Goal: Transaction & Acquisition: Purchase product/service

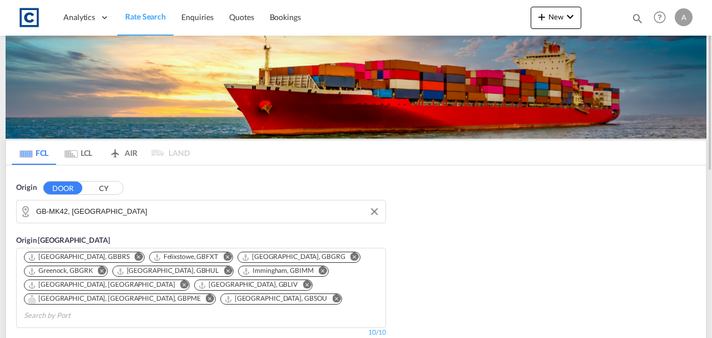
click at [162, 215] on input "GB-MK42, [GEOGRAPHIC_DATA]" at bounding box center [208, 211] width 344 height 17
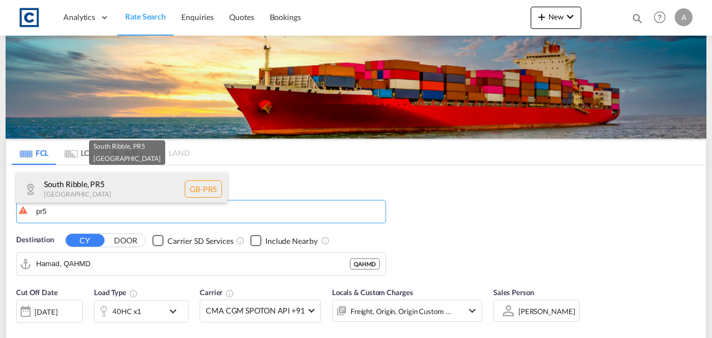
click at [92, 189] on div "[GEOGRAPHIC_DATA] , PR5 [GEOGRAPHIC_DATA] [GEOGRAPHIC_DATA]-PR5" at bounding box center [121, 188] width 211 height 33
type input "GB-PR5, [GEOGRAPHIC_DATA]"
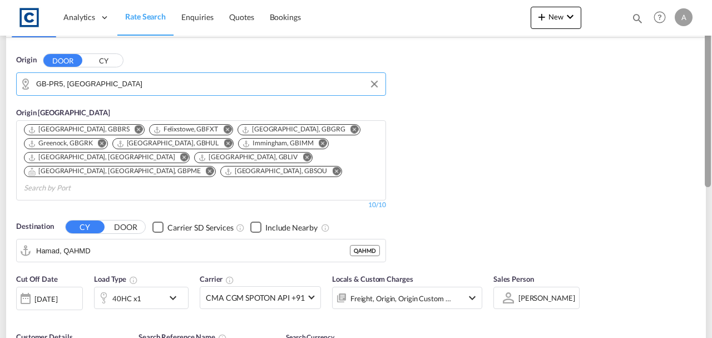
drag, startPoint x: 709, startPoint y: 51, endPoint x: 712, endPoint y: 122, distance: 71.8
click at [712, 122] on div at bounding box center [711, 138] width 2 height 333
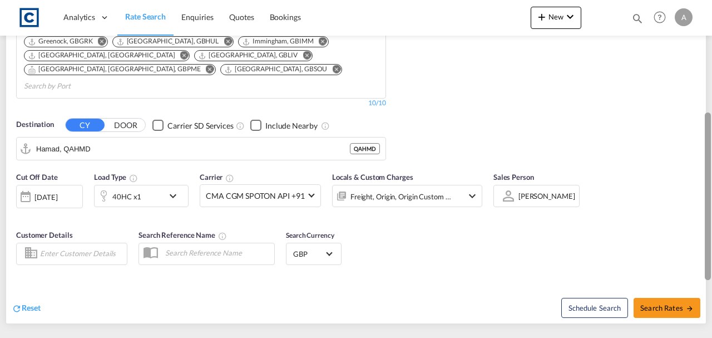
drag, startPoint x: 710, startPoint y: 204, endPoint x: 697, endPoint y: 151, distance: 55.2
click at [697, 151] on md-content "Analytics Dashboard Rate Search Enquiries Quotes Bookings New Quote Bookings" at bounding box center [356, 169] width 712 height 338
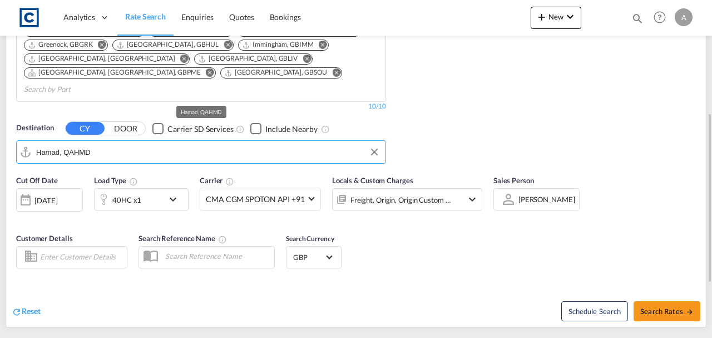
click at [58, 144] on input "Hamad, QAHMD" at bounding box center [208, 152] width 344 height 17
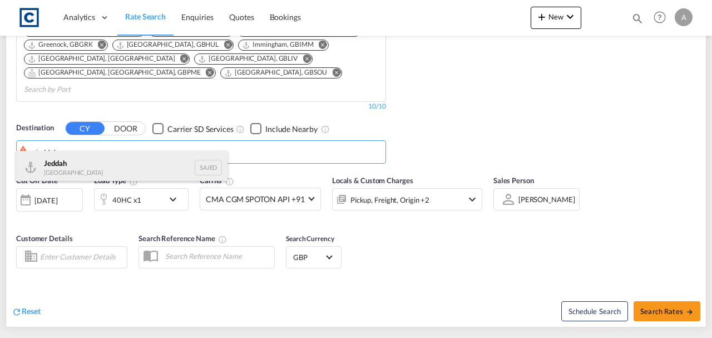
click at [85, 175] on div "Jeddah [GEOGRAPHIC_DATA] SAJED" at bounding box center [121, 167] width 211 height 33
type input "Jeddah, SAJED"
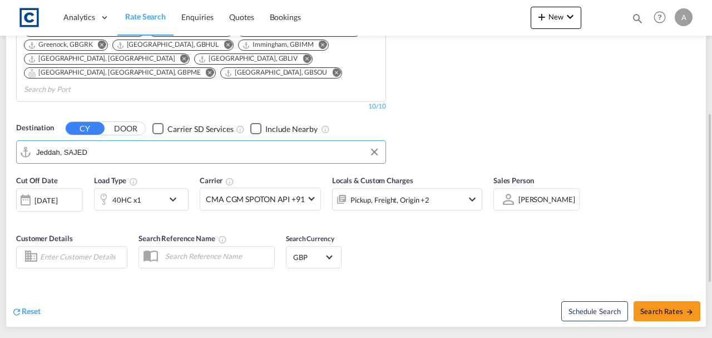
click at [160, 188] on div "40HC x1" at bounding box center [129, 199] width 69 height 22
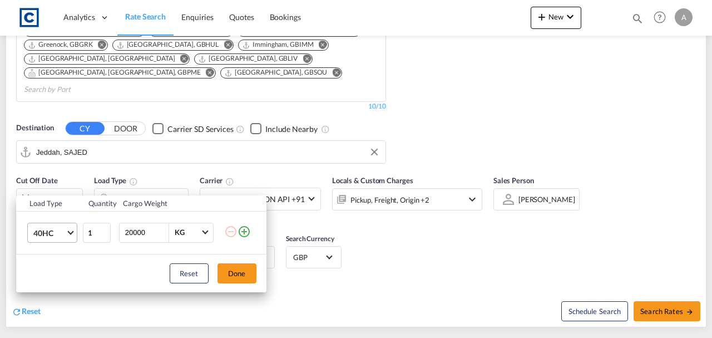
click at [55, 236] on span "40HC" at bounding box center [49, 233] width 32 height 11
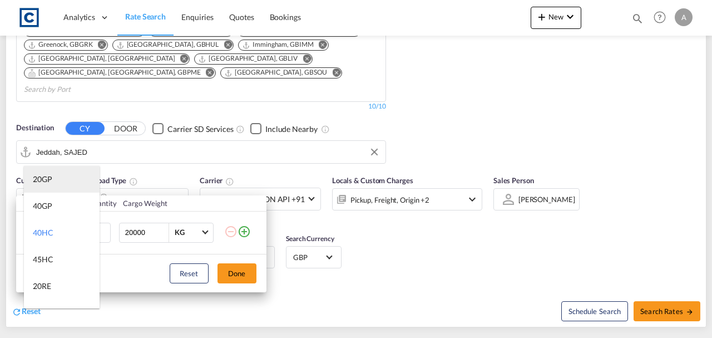
click at [43, 172] on md-option "20GP" at bounding box center [62, 179] width 76 height 27
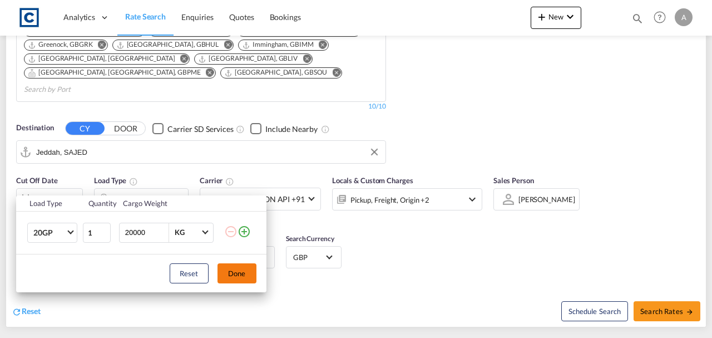
click at [238, 266] on button "Done" at bounding box center [237, 273] width 39 height 20
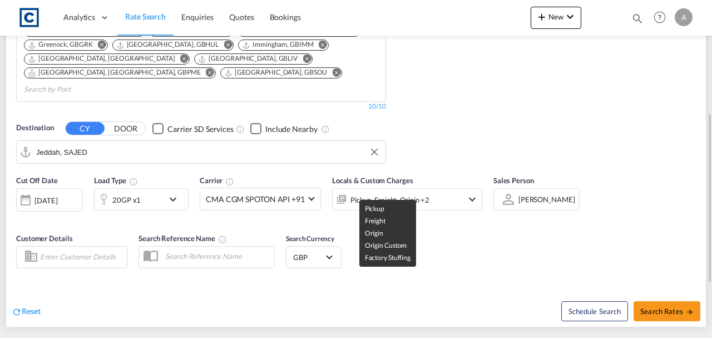
click at [379, 192] on div "Pickup, Freight, Origin +2" at bounding box center [390, 200] width 79 height 16
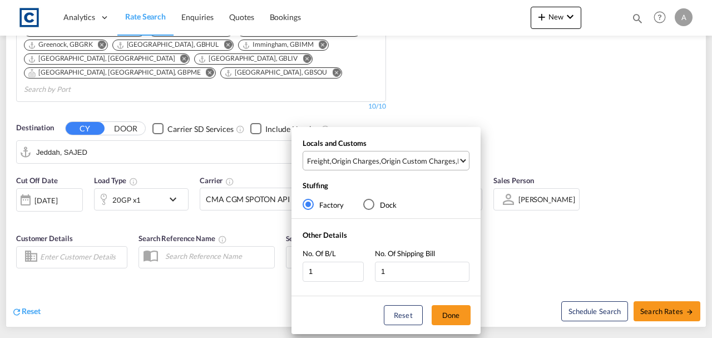
click at [389, 166] on md-select-value "Freight , Origin Charges , Origin Custom Charges , Pickup Charges" at bounding box center [387, 160] width 163 height 18
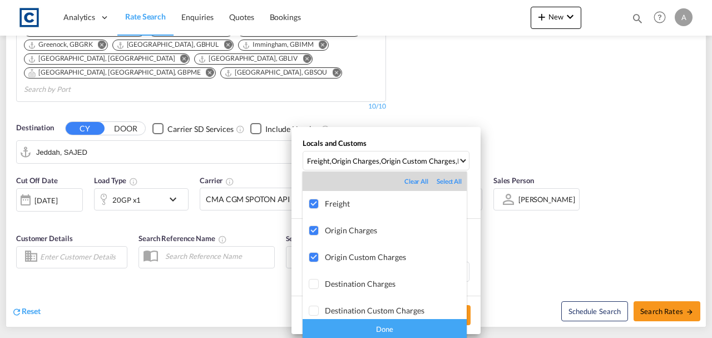
click at [428, 322] on div "Done" at bounding box center [385, 328] width 164 height 19
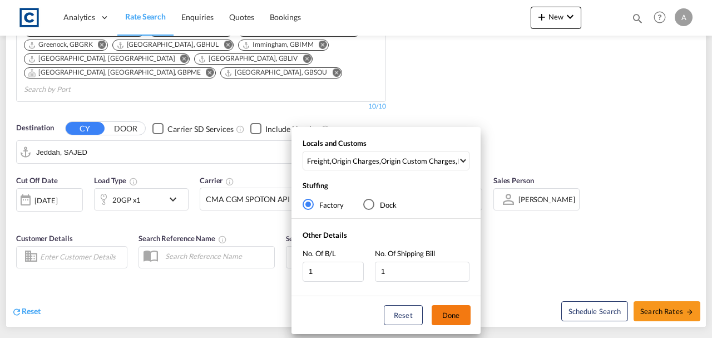
click at [457, 317] on button "Done" at bounding box center [451, 315] width 39 height 20
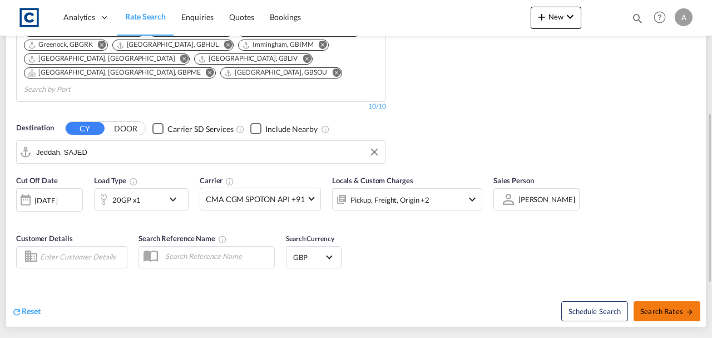
click at [642, 307] on span "Search Rates" at bounding box center [666, 311] width 53 height 9
type input "PR5 to SAJED / [DATE]"
